Goal: Information Seeking & Learning: Learn about a topic

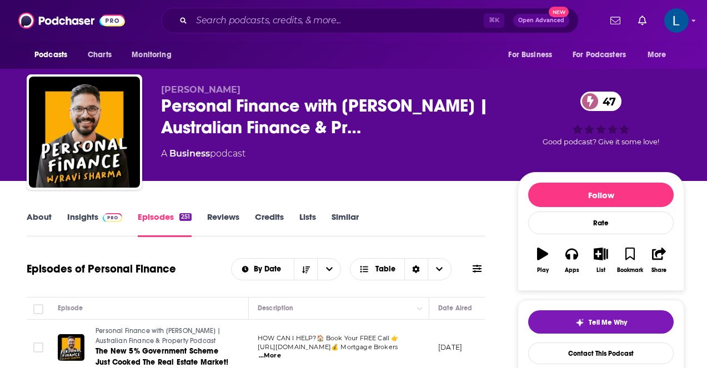
click at [86, 222] on link "Insights" at bounding box center [94, 225] width 55 height 26
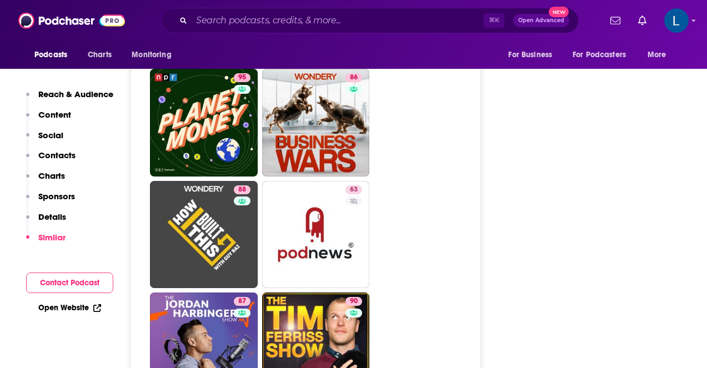
scroll to position [1584, 0]
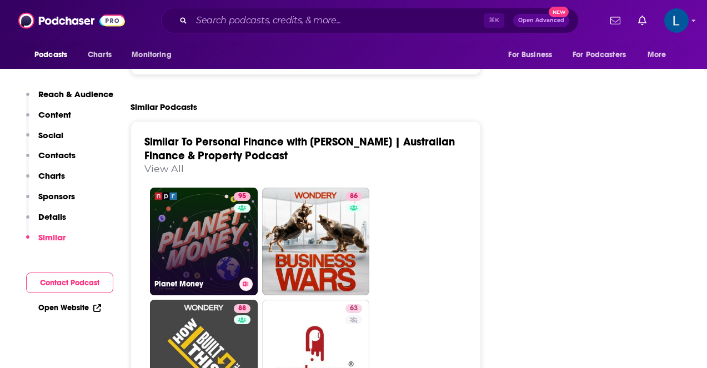
click at [199, 202] on link "95 Planet Money" at bounding box center [204, 242] width 108 height 108
type input "[URL][DOMAIN_NAME]"
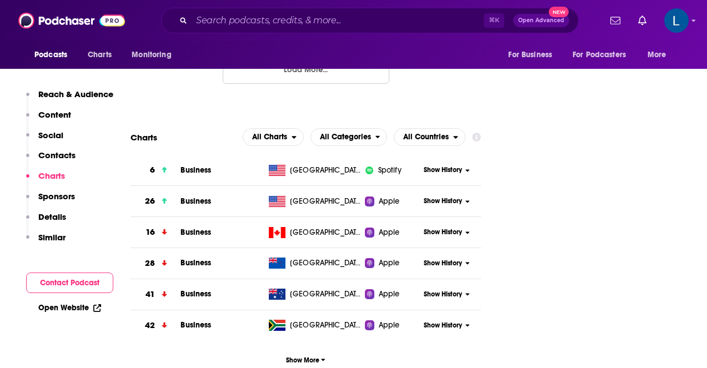
scroll to position [1908, 0]
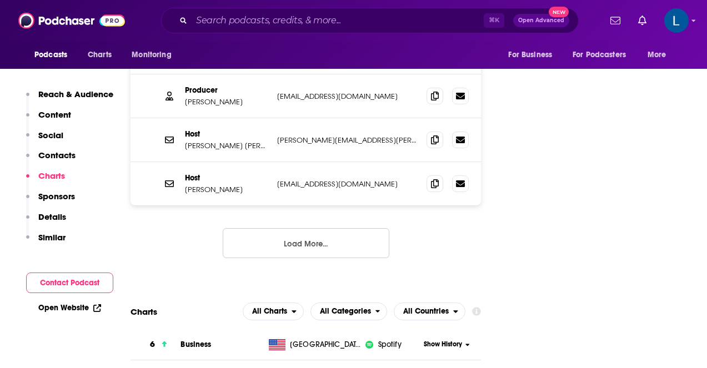
click at [260, 228] on button "Load More..." at bounding box center [306, 243] width 167 height 30
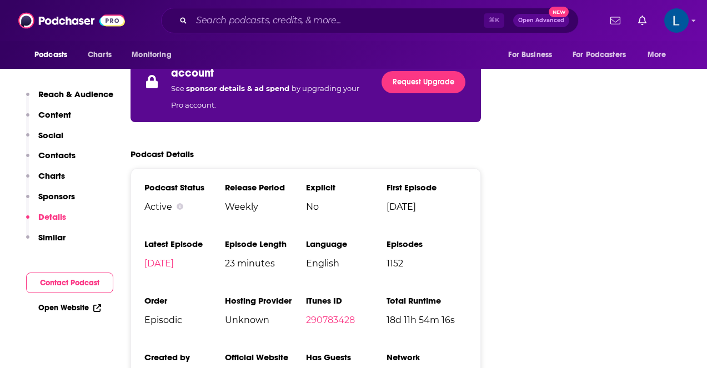
scroll to position [2469, 0]
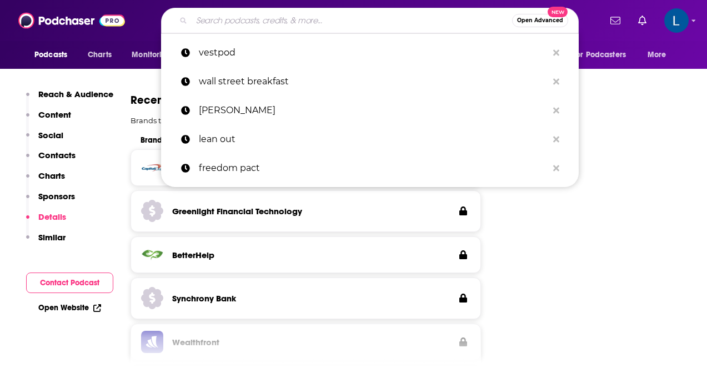
click at [242, 17] on input "Search podcasts, credits, & more..." at bounding box center [352, 21] width 320 height 18
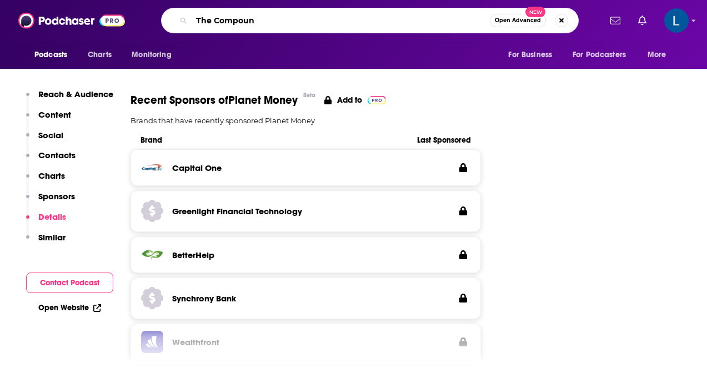
type input "The Compound"
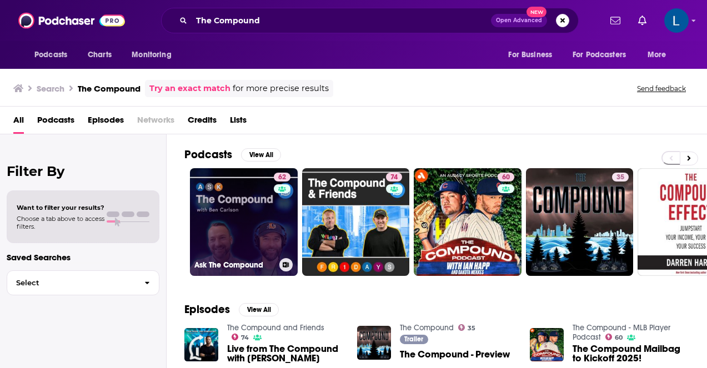
click at [241, 224] on link "62 Ask The Compound" at bounding box center [244, 222] width 108 height 108
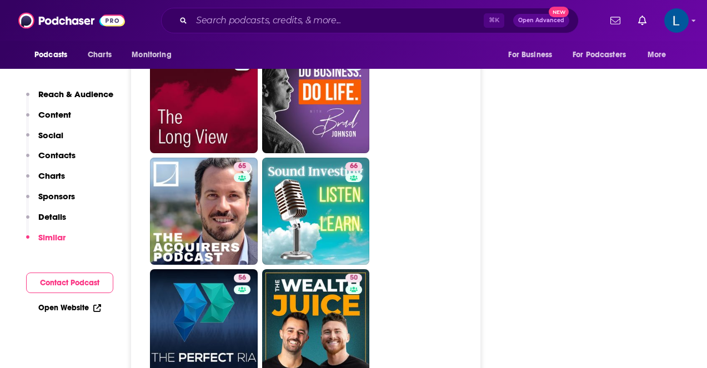
scroll to position [2672, 0]
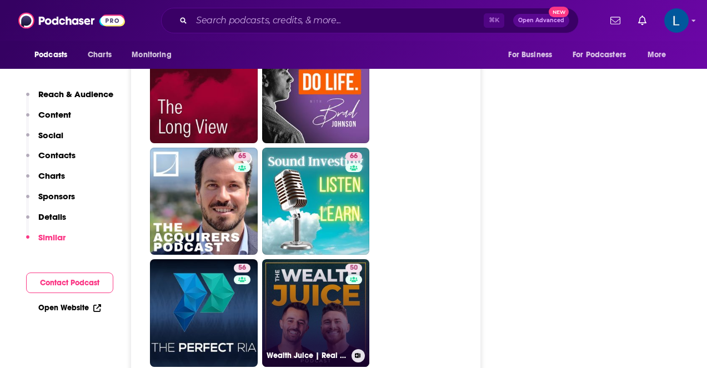
click at [314, 259] on link "50 Wealth Juice | Real Estate, Personal Finance, Investing" at bounding box center [316, 313] width 108 height 108
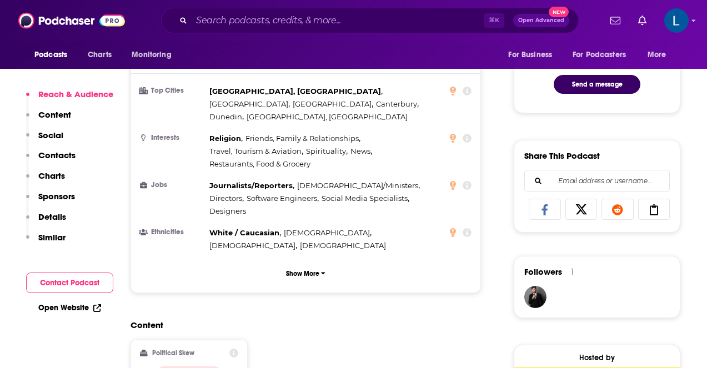
scroll to position [628, 0]
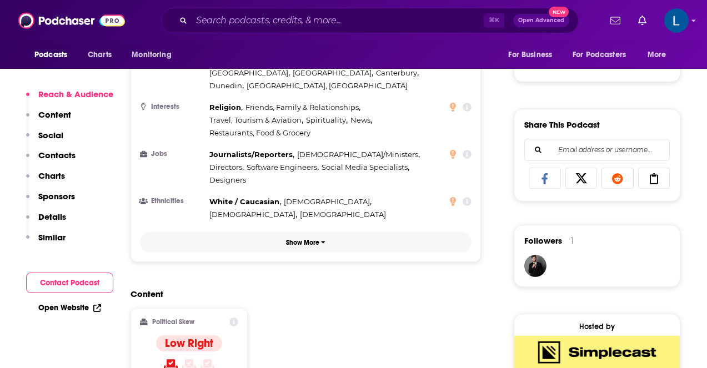
click at [303, 232] on button "Show More" at bounding box center [305, 242] width 331 height 21
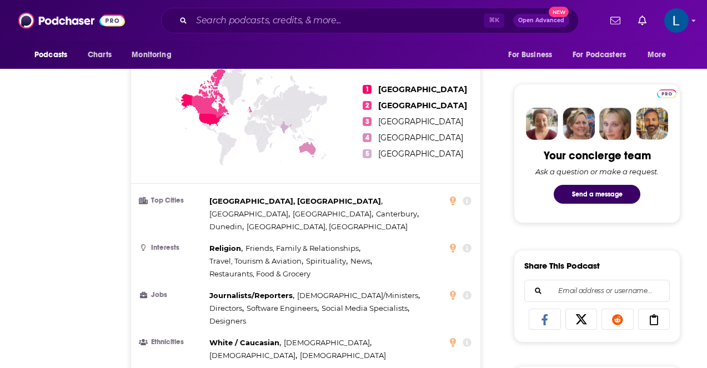
scroll to position [0, 0]
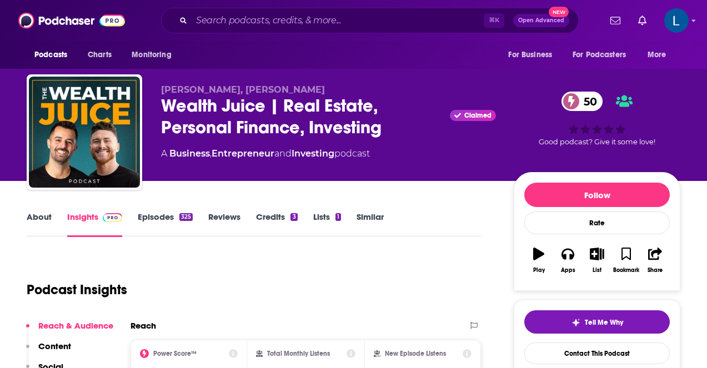
type input "[URL][DOMAIN_NAME]"
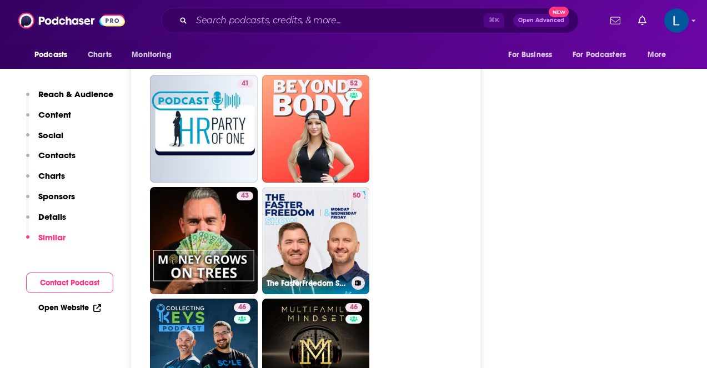
scroll to position [2315, 0]
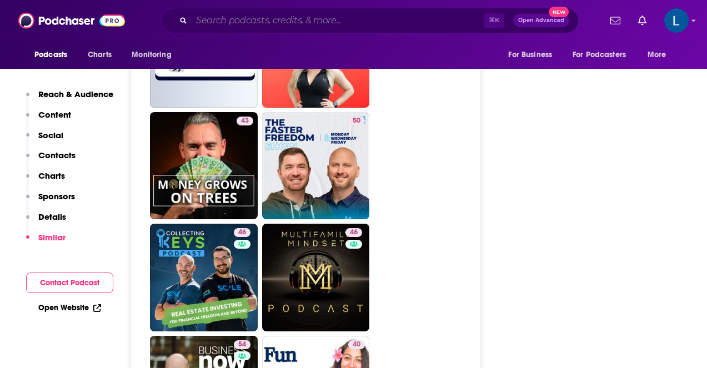
click at [242, 20] on input "Search podcasts, credits, & more..." at bounding box center [338, 21] width 292 height 18
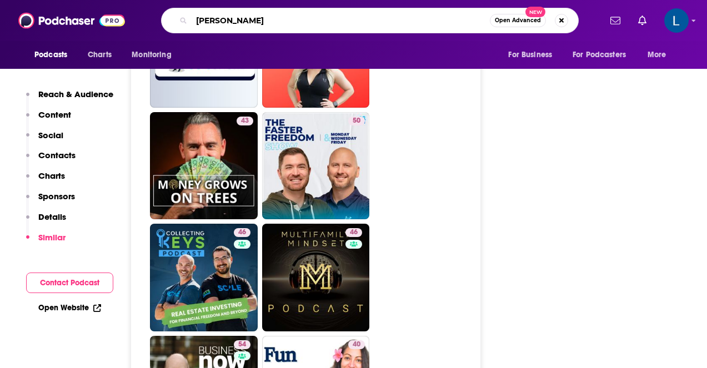
type input "Barrons"
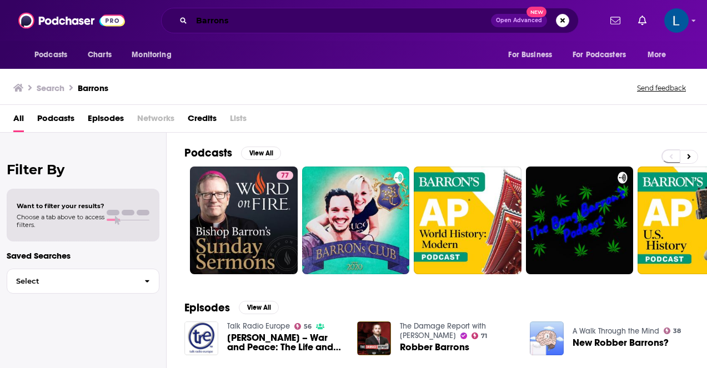
click at [210, 22] on input "Barrons" at bounding box center [341, 21] width 299 height 18
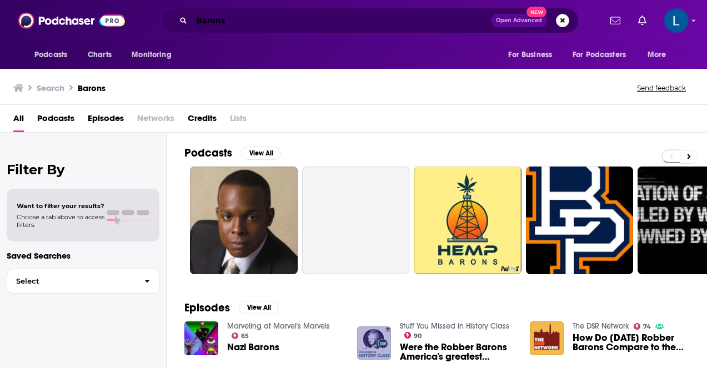
click at [236, 19] on input "Barons" at bounding box center [341, 21] width 299 height 18
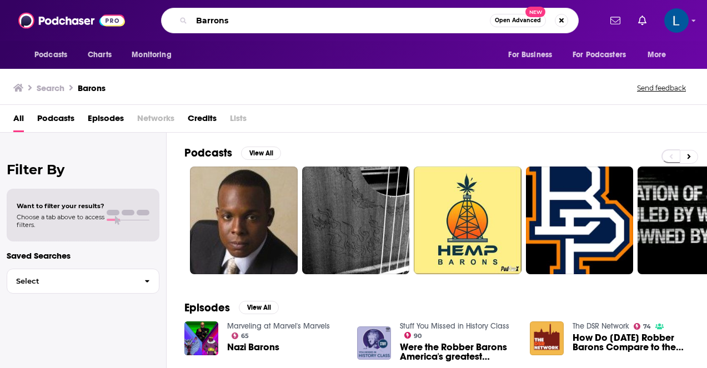
type input "Barrons"
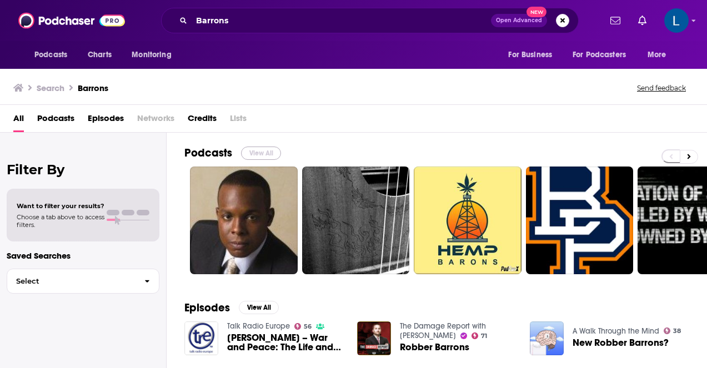
click at [264, 151] on button "View All" at bounding box center [261, 153] width 40 height 13
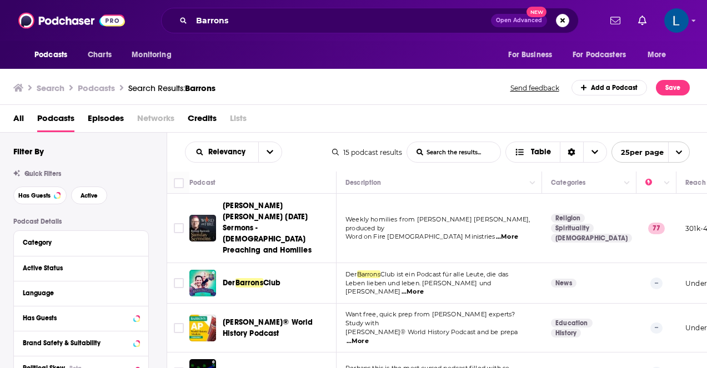
click at [14, 117] on span "All" at bounding box center [18, 120] width 11 height 23
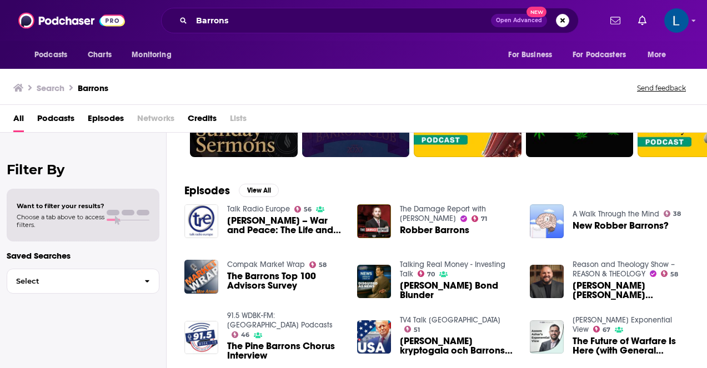
scroll to position [118, 0]
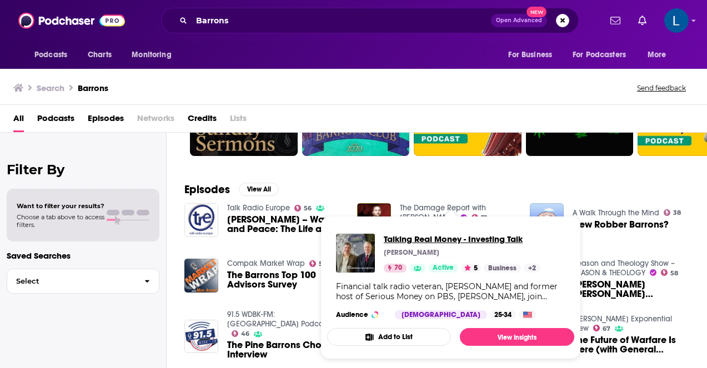
click at [452, 241] on span "Talking Real Money - Investing Talk" at bounding box center [462, 239] width 157 height 11
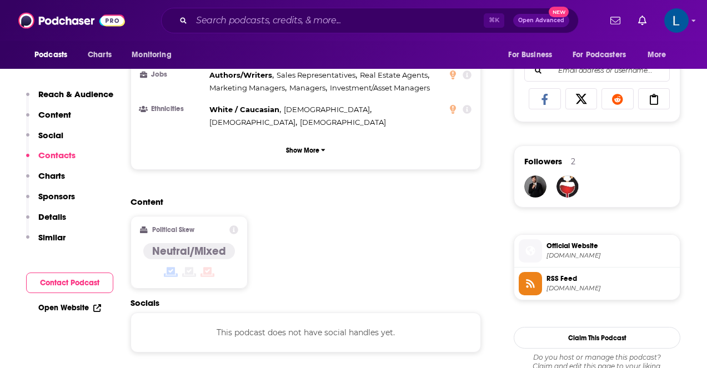
scroll to position [660, 0]
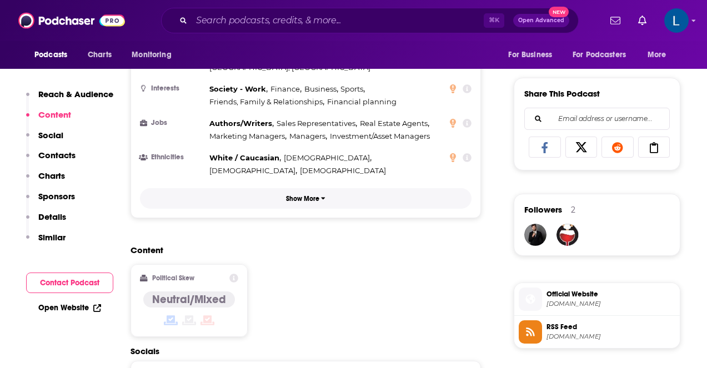
click at [305, 195] on p "Show More" at bounding box center [302, 199] width 33 height 8
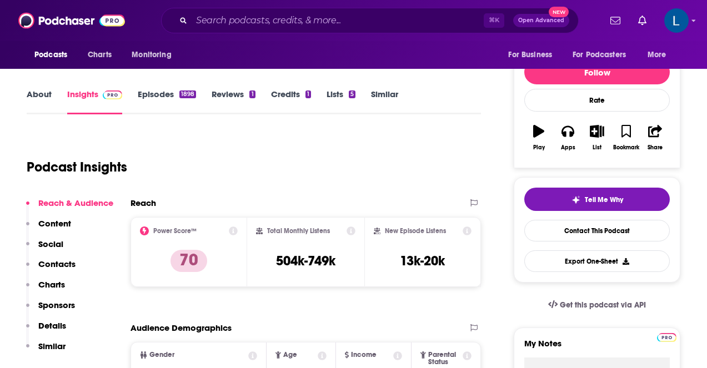
scroll to position [0, 0]
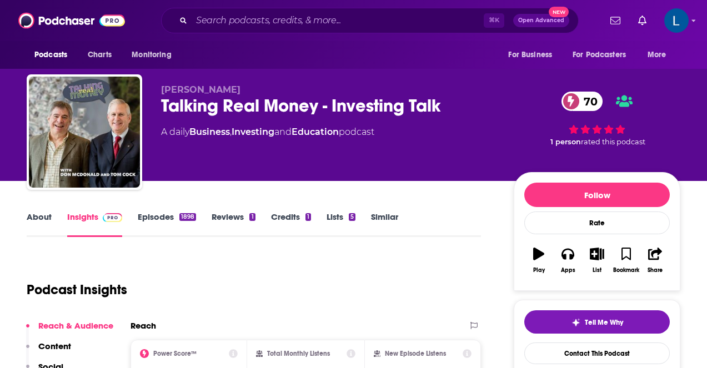
click at [160, 218] on link "Episodes 1898" at bounding box center [167, 225] width 58 height 26
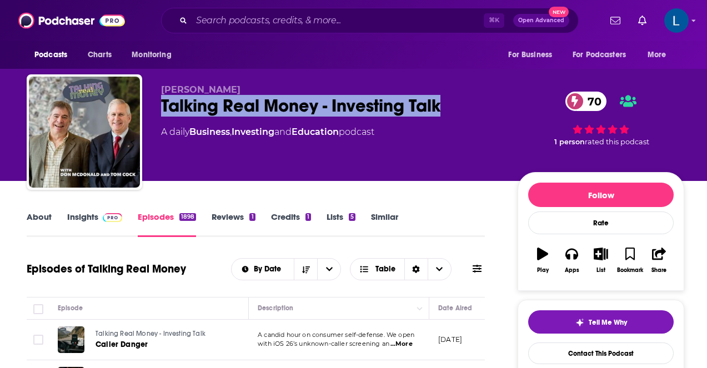
drag, startPoint x: 157, startPoint y: 103, endPoint x: 151, endPoint y: 102, distance: 5.6
click at [151, 102] on div "[PERSON_NAME] Talking Real Money - Investing Talk 70 A daily Business , Investi…" at bounding box center [355, 134] width 657 height 120
copy h2 "Talking Real Money - Investing Talk"
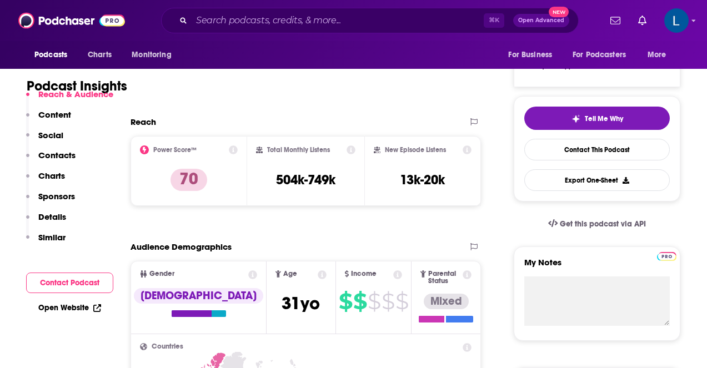
scroll to position [16, 0]
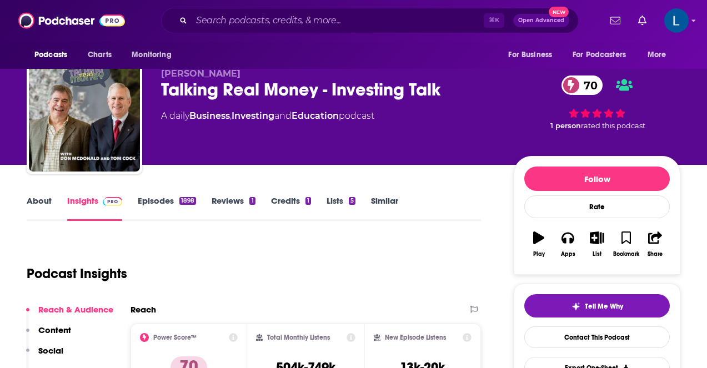
click at [164, 204] on link "Episodes 1898" at bounding box center [167, 208] width 58 height 26
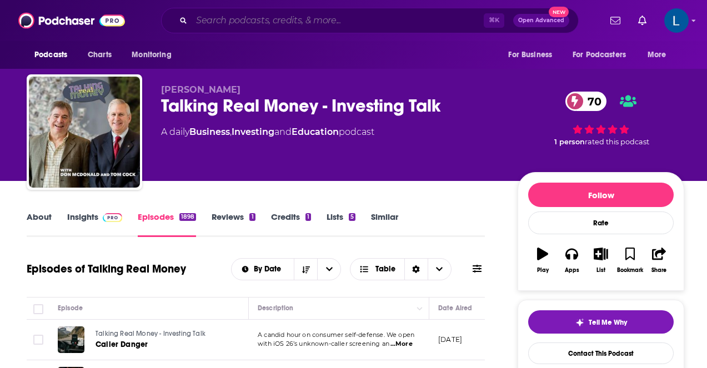
click at [225, 14] on input "Search podcasts, credits, & more..." at bounding box center [338, 21] width 292 height 18
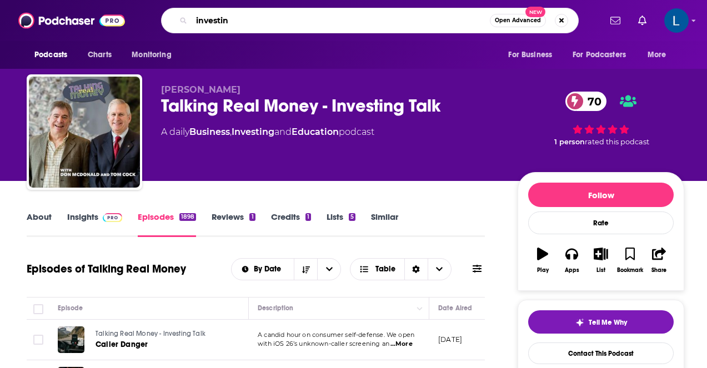
type input "investing"
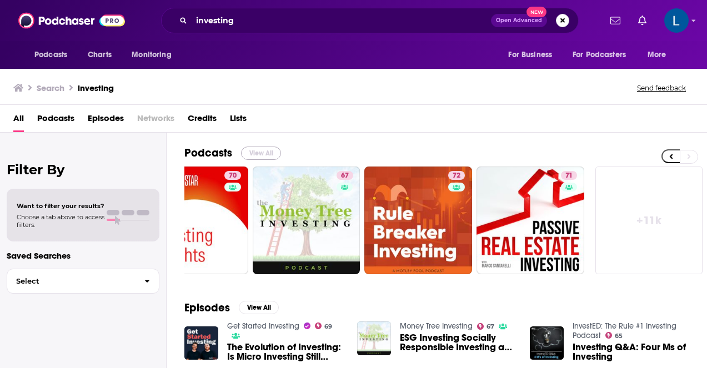
click at [260, 150] on button "View All" at bounding box center [261, 153] width 40 height 13
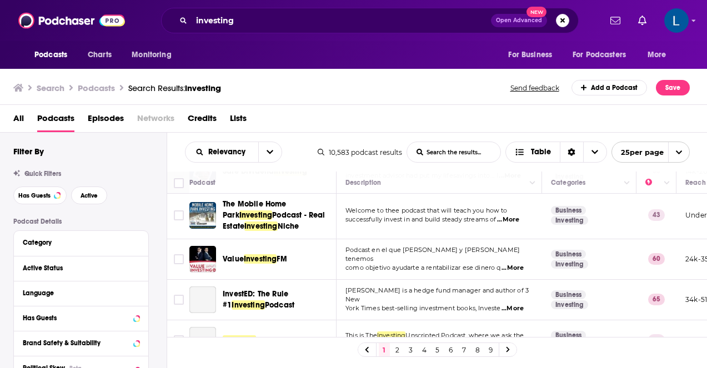
scroll to position [954, 0]
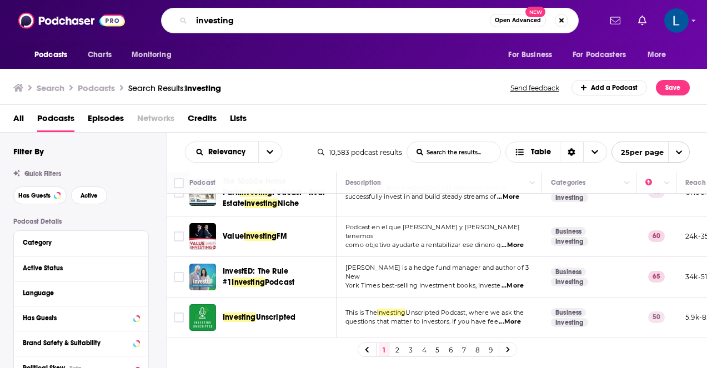
drag, startPoint x: 261, startPoint y: 26, endPoint x: 156, endPoint y: 21, distance: 105.0
click at [156, 21] on div "investing Open Advanced New" at bounding box center [369, 21] width 461 height 26
type input "so money"
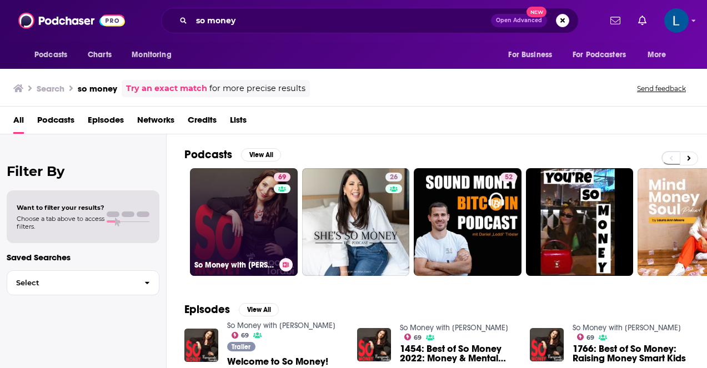
click at [224, 239] on link "69 So Money with [PERSON_NAME]" at bounding box center [244, 222] width 108 height 108
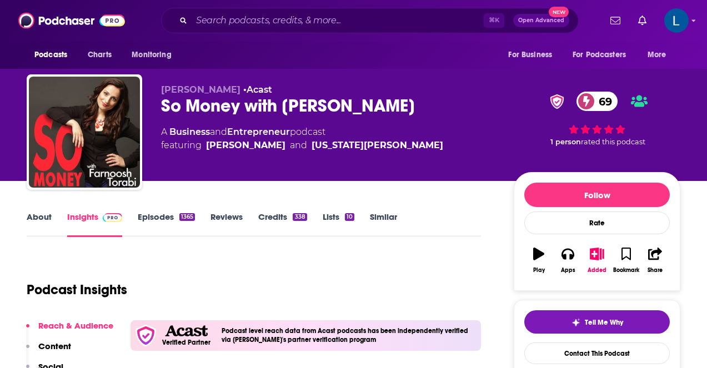
drag, startPoint x: 422, startPoint y: 108, endPoint x: 153, endPoint y: 102, distance: 269.3
click at [153, 102] on div "[PERSON_NAME] • Acast So Money with [PERSON_NAME] 69 A Business and Entrepreneu…" at bounding box center [353, 134] width 653 height 120
copy h2 "So Money with [PERSON_NAME]"
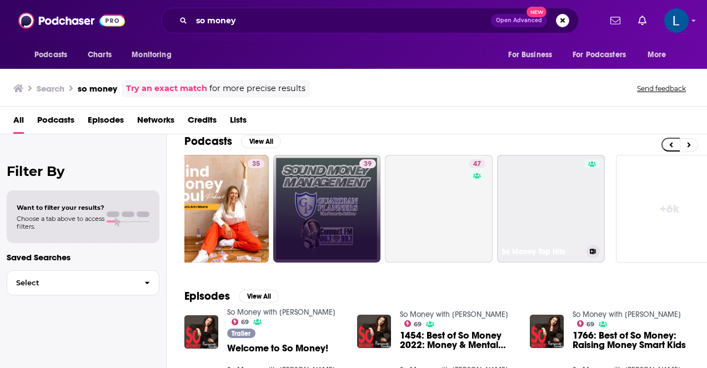
scroll to position [0, 497]
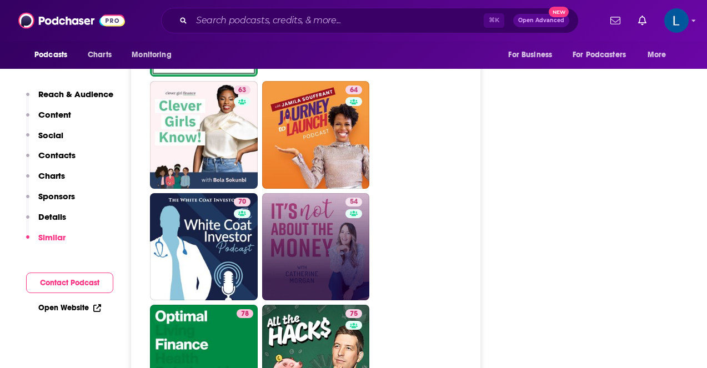
scroll to position [3209, 0]
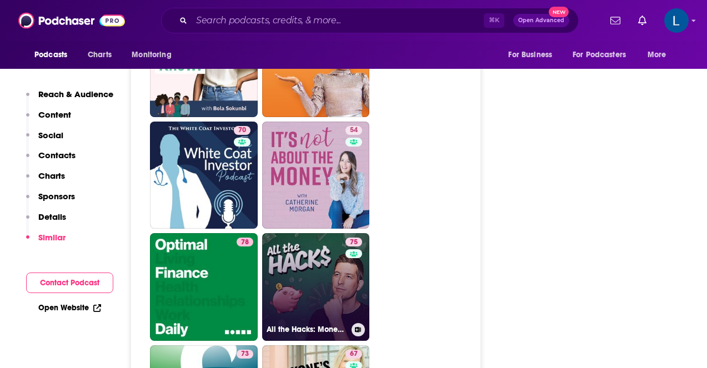
click at [318, 242] on link "75 All the Hacks: Money, Points & Life" at bounding box center [316, 287] width 108 height 108
type input "[URL][DOMAIN_NAME]"
